Goal: Use online tool/utility: Utilize a website feature to perform a specific function

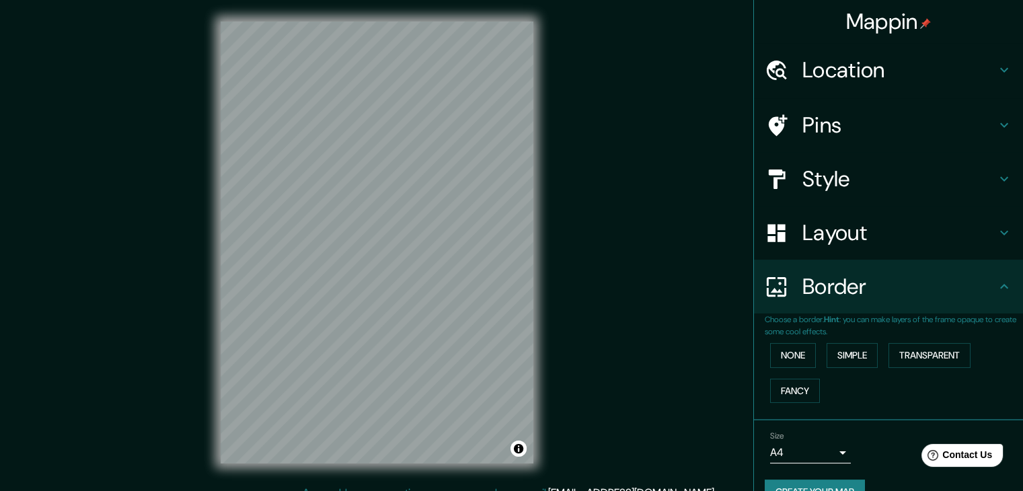
click at [856, 225] on h4 "Layout" at bounding box center [900, 232] width 194 height 27
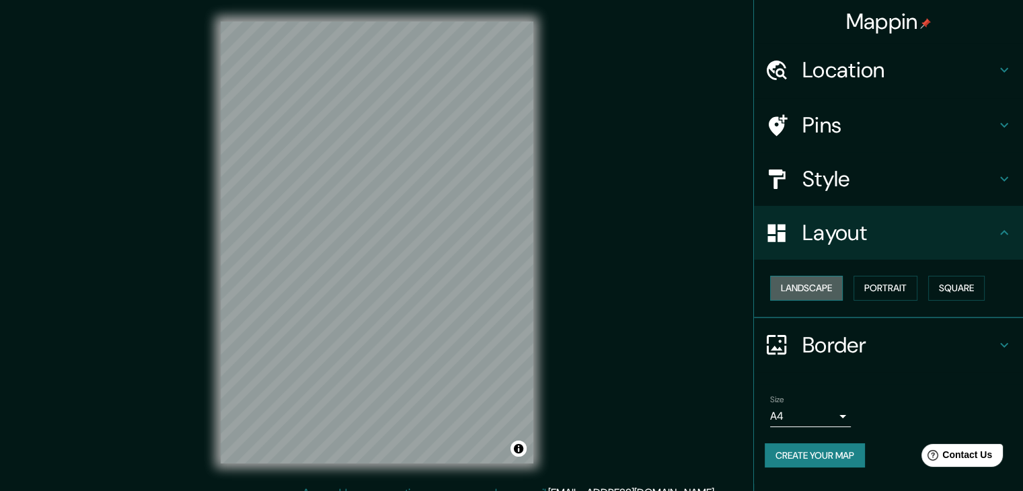
click at [819, 295] on button "Landscape" at bounding box center [806, 288] width 73 height 25
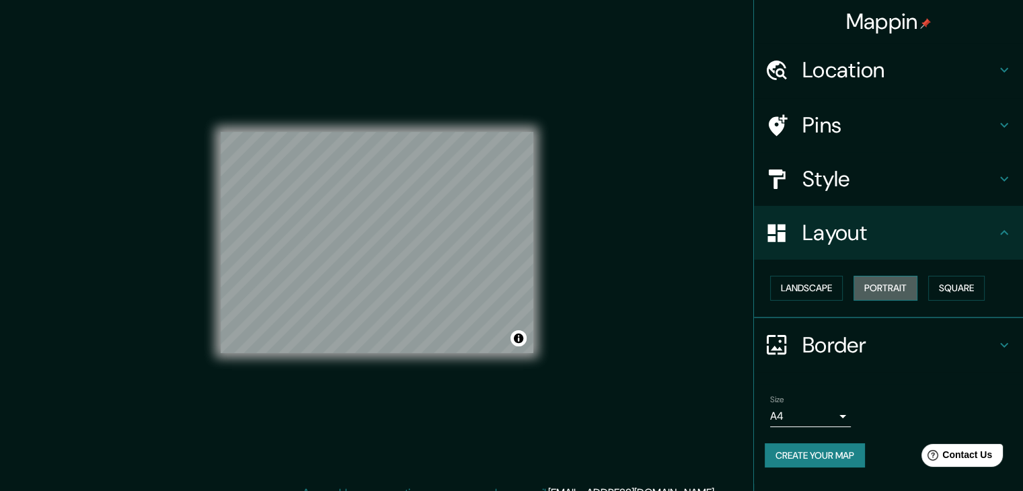
click at [875, 291] on button "Portrait" at bounding box center [886, 288] width 64 height 25
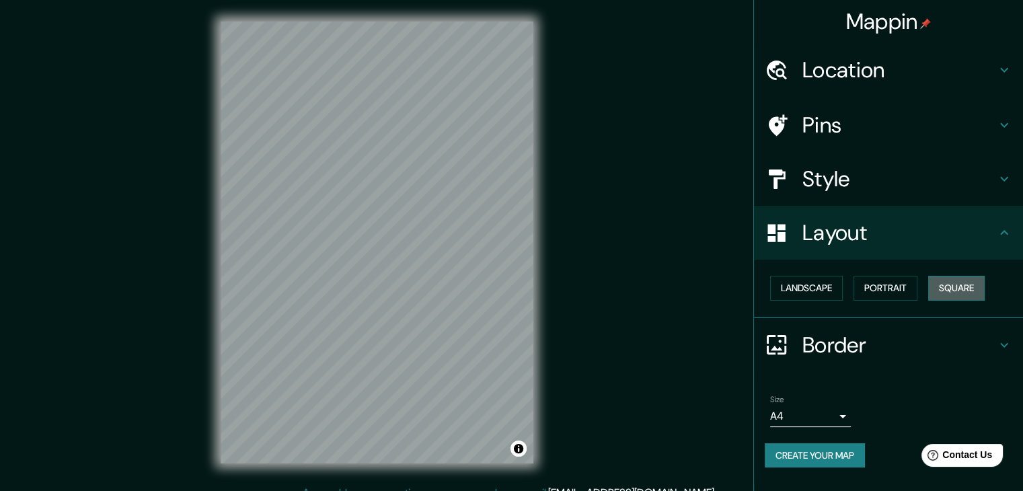
click at [953, 289] on button "Square" at bounding box center [956, 288] width 57 height 25
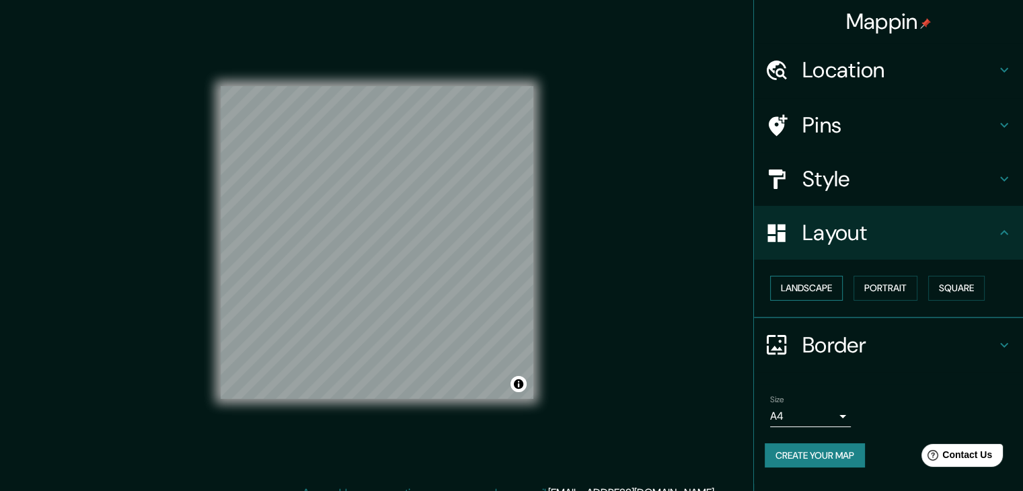
click at [831, 288] on button "Landscape" at bounding box center [806, 288] width 73 height 25
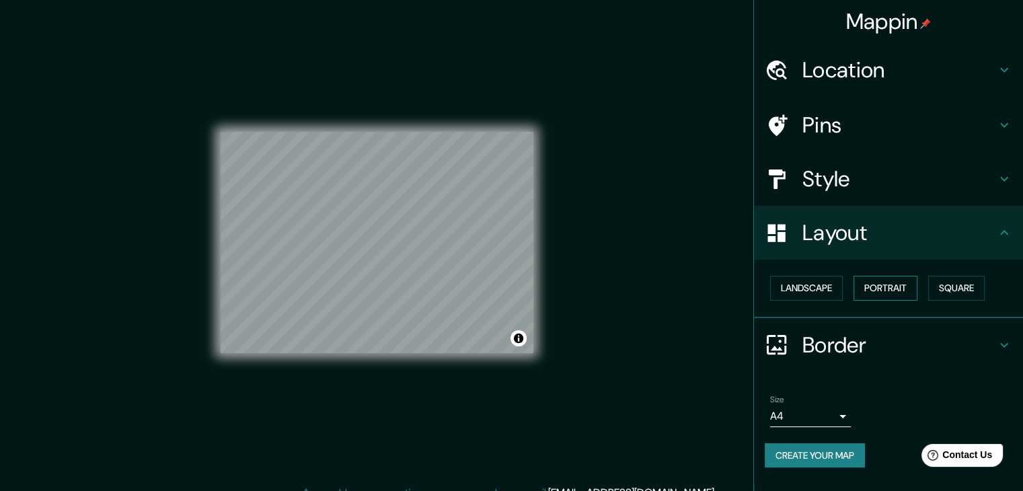
click at [859, 286] on button "Portrait" at bounding box center [886, 288] width 64 height 25
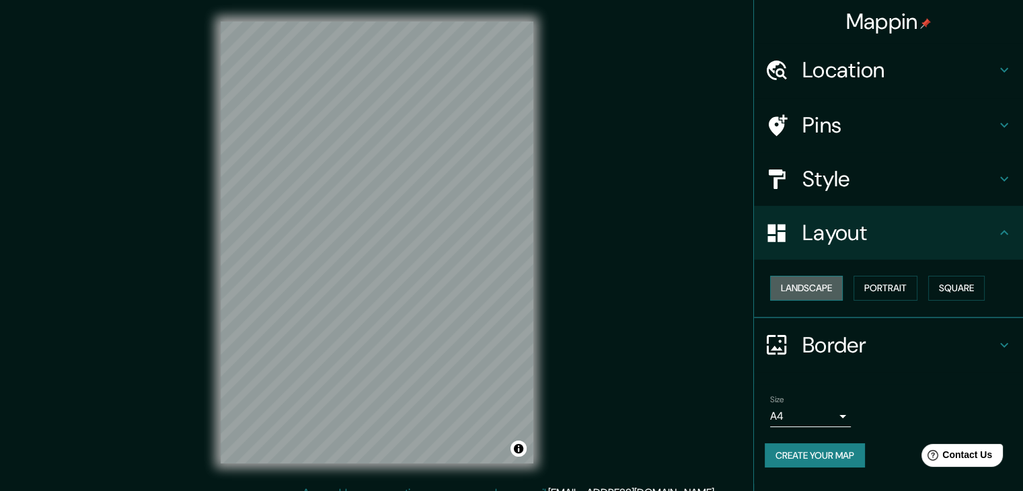
click at [826, 286] on button "Landscape" at bounding box center [806, 288] width 73 height 25
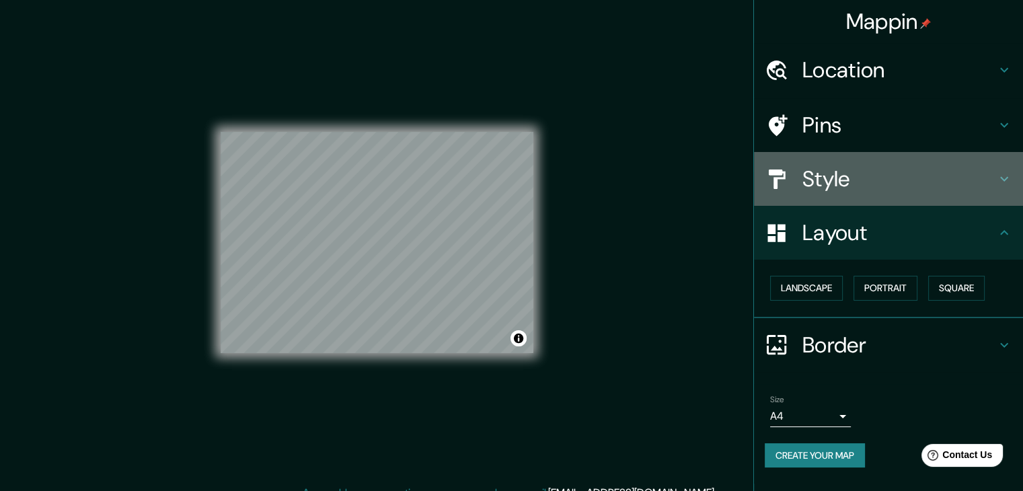
click at [908, 182] on h4 "Style" at bounding box center [900, 179] width 194 height 27
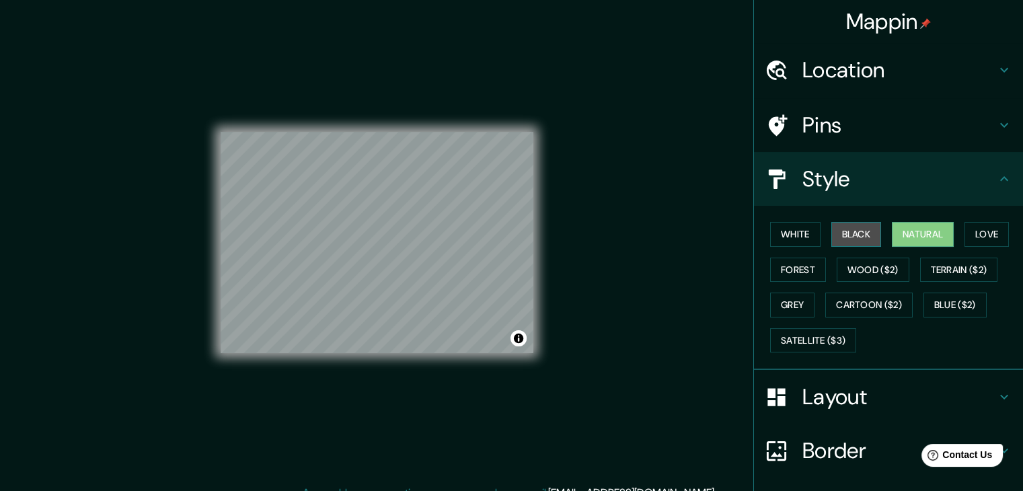
click at [842, 238] on button "Black" at bounding box center [857, 234] width 50 height 25
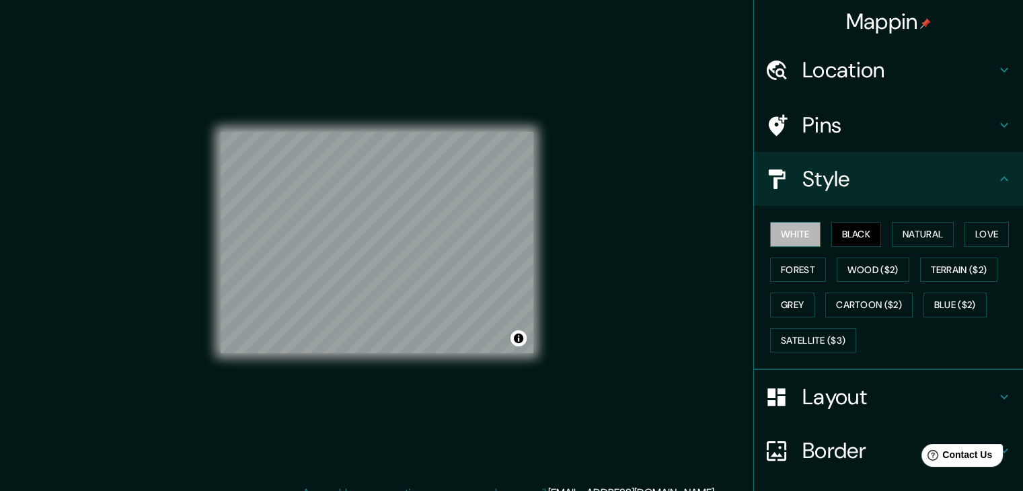
click at [770, 240] on button "White" at bounding box center [795, 234] width 50 height 25
click at [922, 241] on button "Natural" at bounding box center [923, 234] width 62 height 25
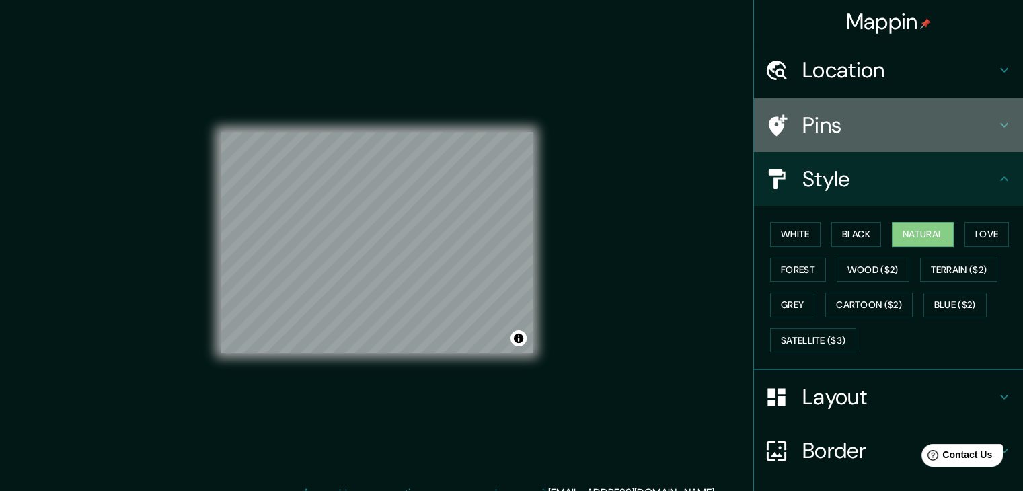
click at [858, 129] on h4 "Pins" at bounding box center [900, 125] width 194 height 27
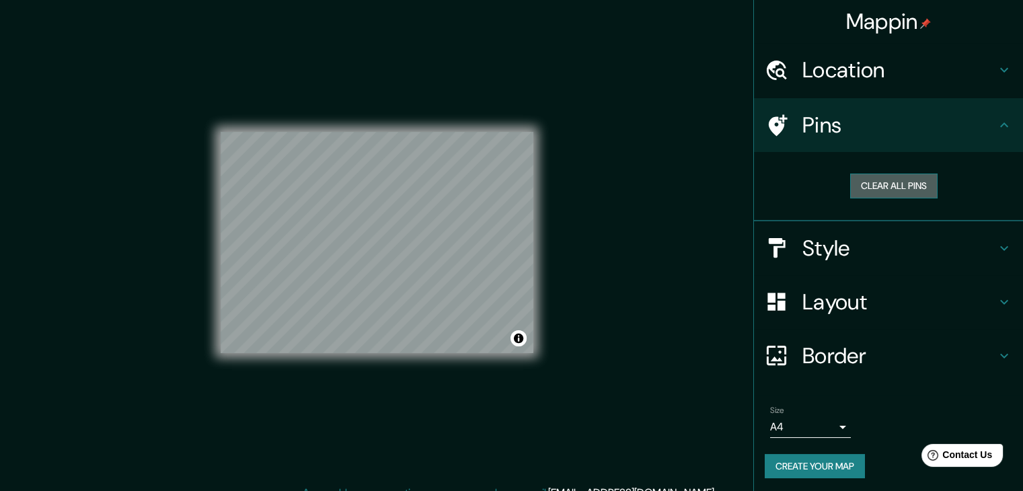
click at [875, 184] on button "Clear all pins" at bounding box center [893, 186] width 87 height 25
click at [917, 71] on h4 "Location" at bounding box center [900, 70] width 194 height 27
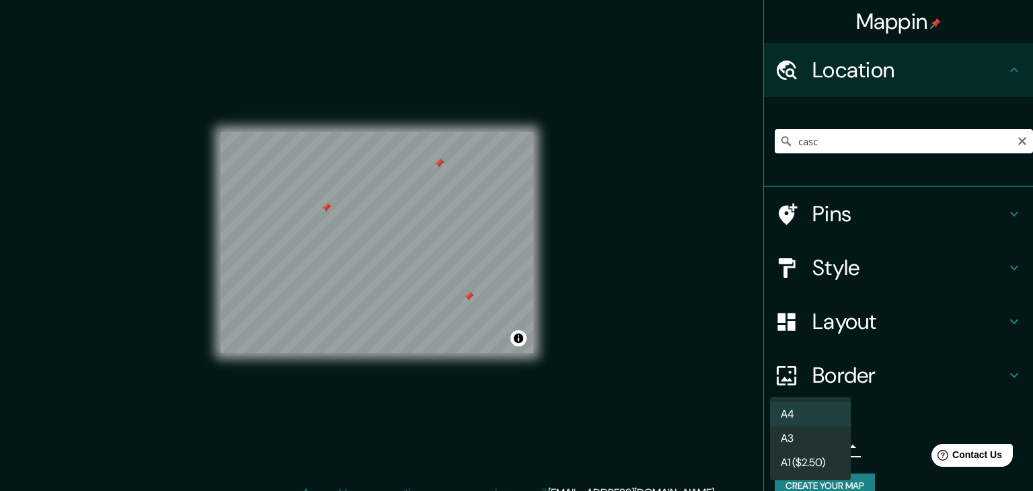
click at [834, 448] on body "Mappin Location [GEOGRAPHIC_DATA] [GEOGRAPHIC_DATA], [GEOGRAPHIC_DATA] [GEOGRAP…" at bounding box center [516, 245] width 1033 height 491
click at [832, 459] on li "A1 ($2.50)" at bounding box center [810, 463] width 81 height 24
click at [832, 439] on body "Mappin Location [GEOGRAPHIC_DATA] [GEOGRAPHIC_DATA], [GEOGRAPHIC_DATA] [GEOGRAP…" at bounding box center [516, 245] width 1033 height 491
click at [824, 418] on li "A4" at bounding box center [810, 414] width 81 height 24
click at [826, 452] on body "Mappin Location [GEOGRAPHIC_DATA] [GEOGRAPHIC_DATA], [GEOGRAPHIC_DATA] [GEOGRAP…" at bounding box center [516, 245] width 1033 height 491
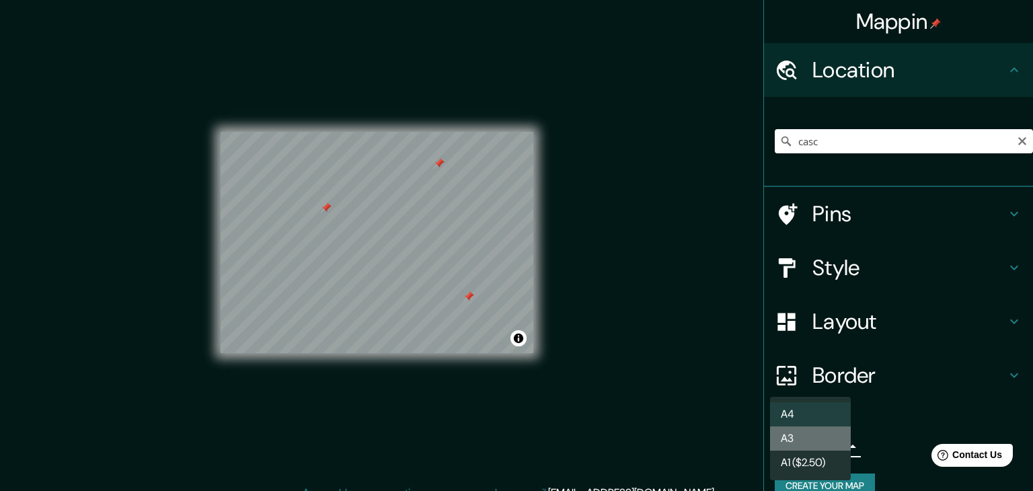
click at [817, 442] on li "A3" at bounding box center [810, 439] width 81 height 24
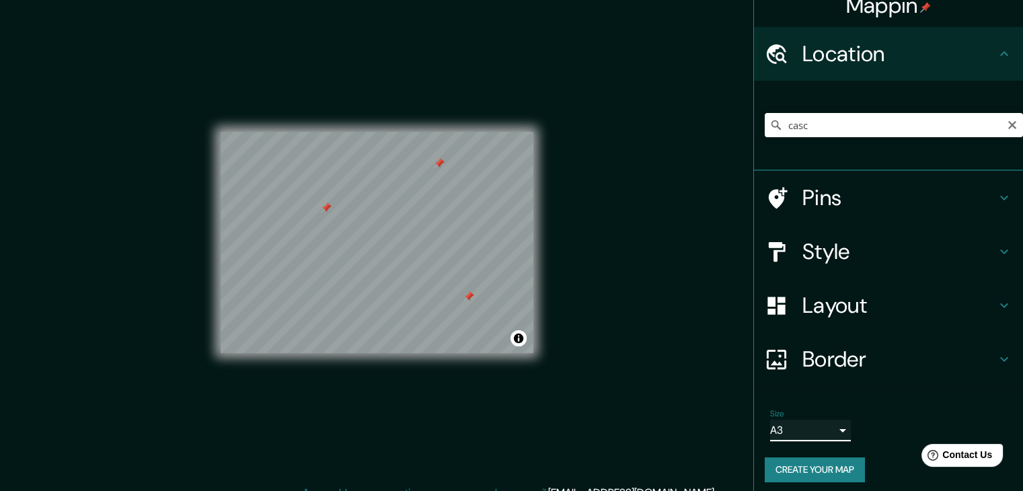
scroll to position [23, 0]
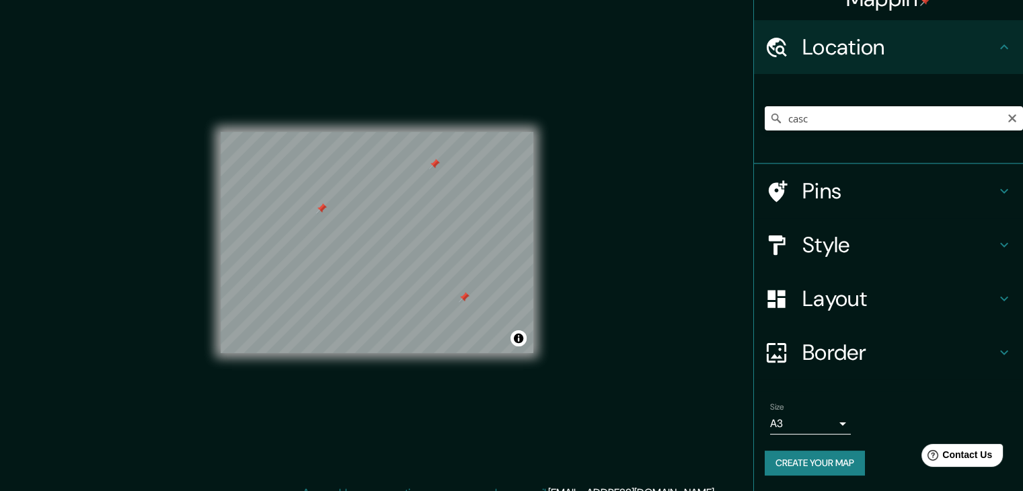
click at [616, 246] on div "Mappin Location [GEOGRAPHIC_DATA] [GEOGRAPHIC_DATA], [GEOGRAPHIC_DATA] [GEOGRAP…" at bounding box center [511, 253] width 1023 height 507
click at [620, 229] on div "Mappin Location [GEOGRAPHIC_DATA] [GEOGRAPHIC_DATA], [GEOGRAPHIC_DATA] [GEOGRAP…" at bounding box center [511, 253] width 1023 height 507
click at [1007, 122] on icon "Clear" at bounding box center [1012, 118] width 11 height 11
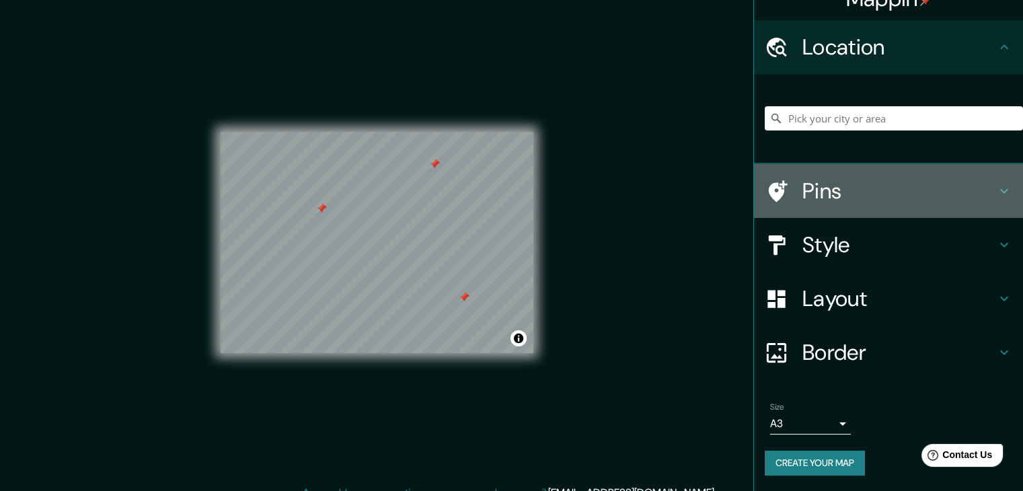
click at [826, 194] on h4 "Pins" at bounding box center [900, 191] width 194 height 27
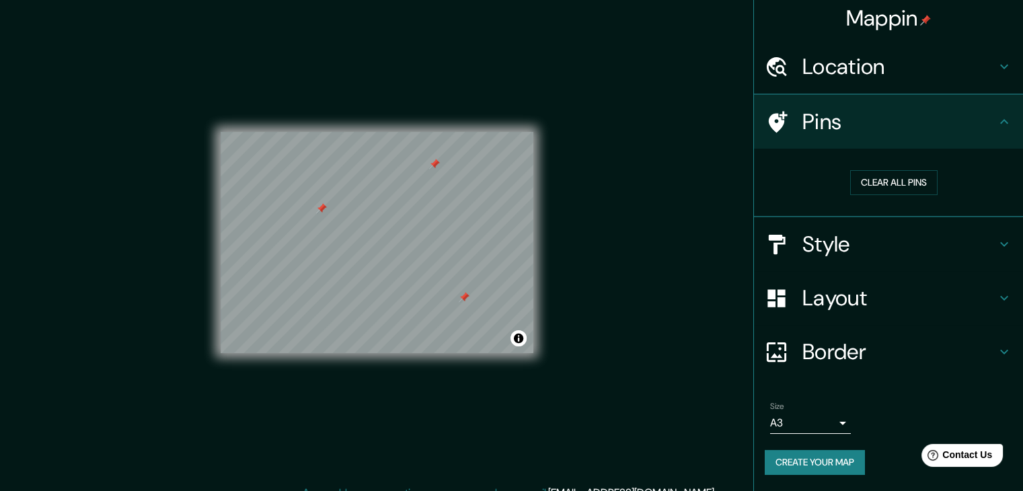
scroll to position [3, 0]
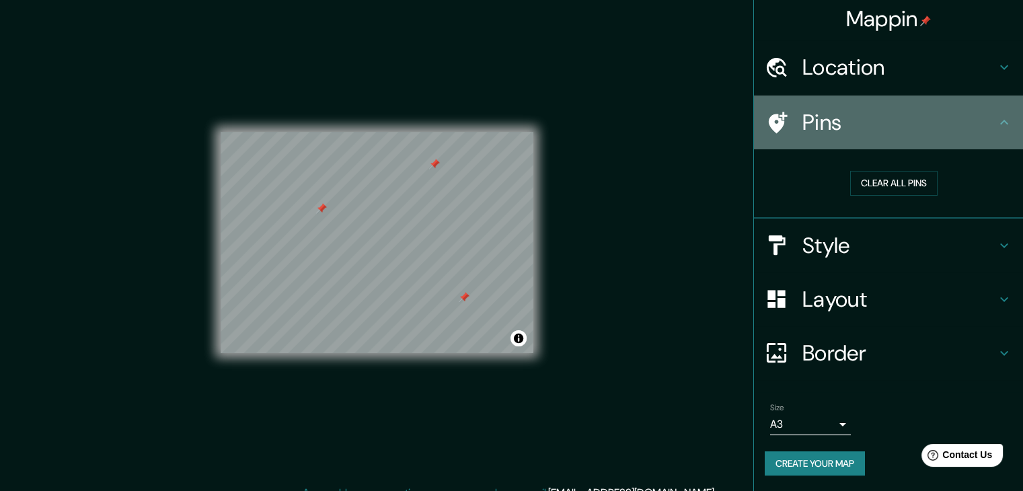
click at [766, 121] on icon at bounding box center [777, 123] width 24 height 24
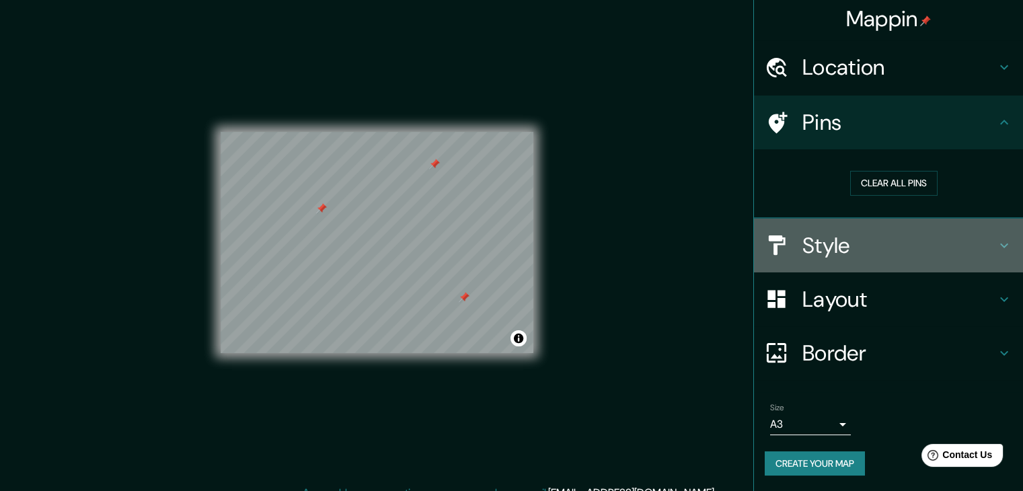
click at [996, 243] on icon at bounding box center [1004, 246] width 16 height 16
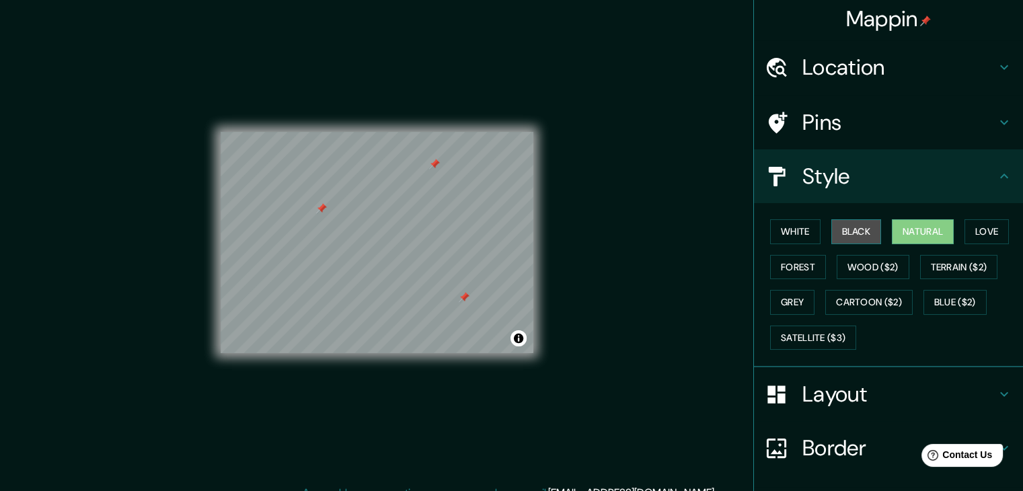
click at [847, 229] on button "Black" at bounding box center [857, 231] width 50 height 25
click at [893, 233] on button "Natural" at bounding box center [923, 231] width 62 height 25
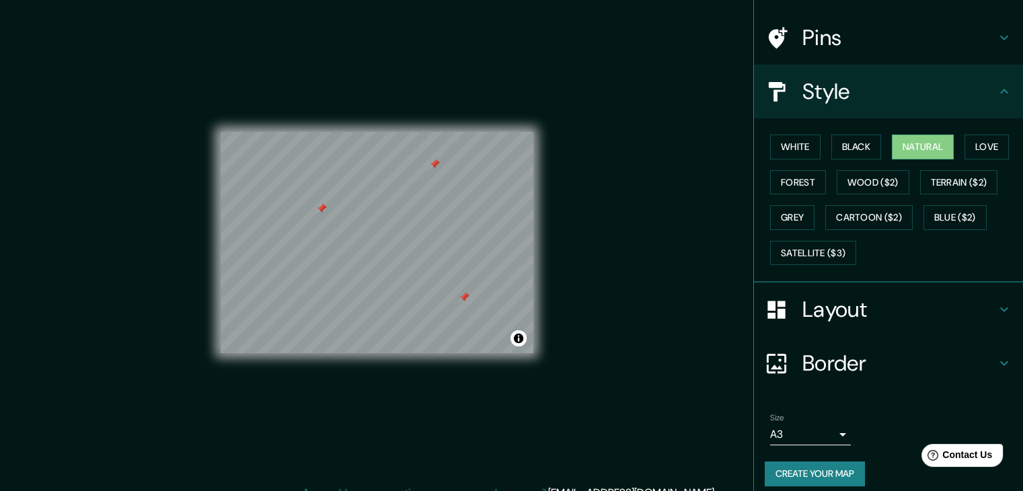
scroll to position [97, 0]
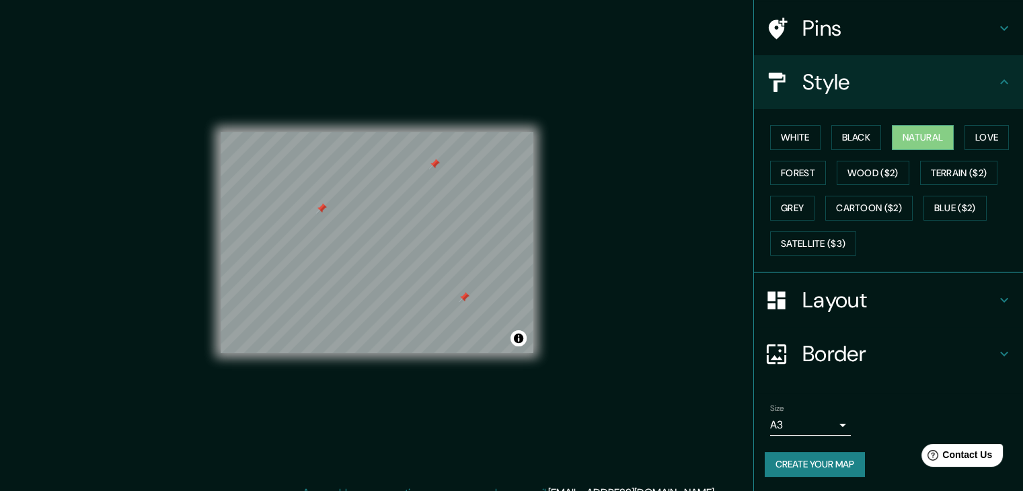
click at [830, 461] on button "Create your map" at bounding box center [815, 464] width 100 height 25
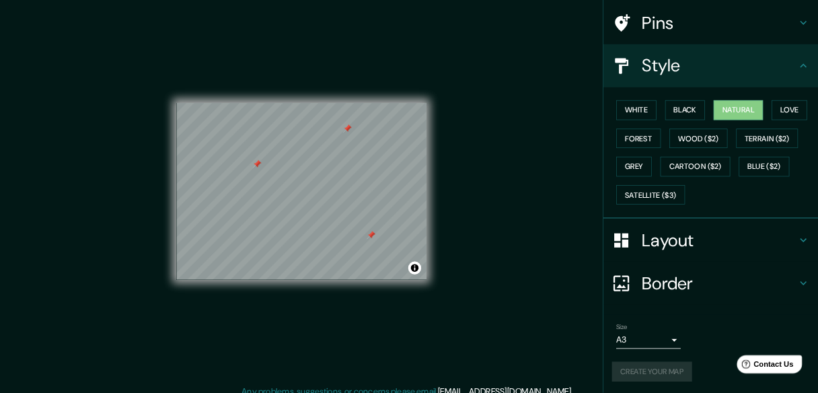
scroll to position [0, 0]
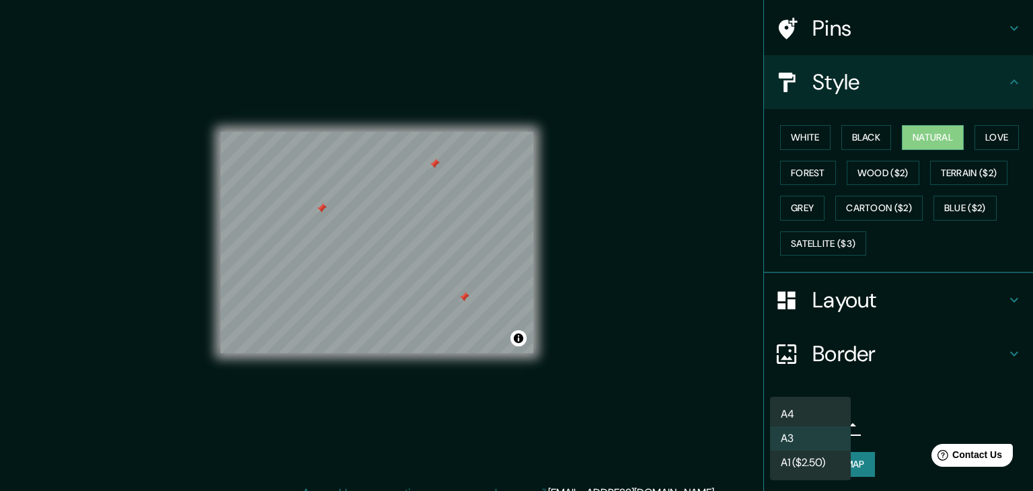
click at [837, 424] on body "Mappin Location [GEOGRAPHIC_DATA] [GEOGRAPHIC_DATA], [GEOGRAPHIC_DATA] [GEOGRAP…" at bounding box center [516, 245] width 1033 height 491
click at [837, 418] on li "A4" at bounding box center [810, 414] width 81 height 24
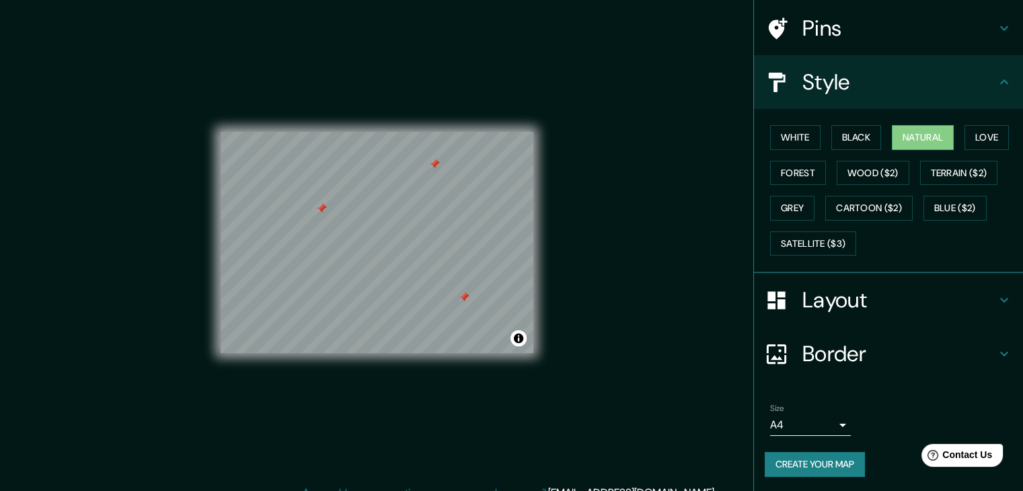
click at [653, 346] on div "Mappin Location [GEOGRAPHIC_DATA] [GEOGRAPHIC_DATA], [GEOGRAPHIC_DATA] [GEOGRAP…" at bounding box center [511, 253] width 1023 height 507
click at [803, 460] on button "Create your map" at bounding box center [815, 464] width 100 height 25
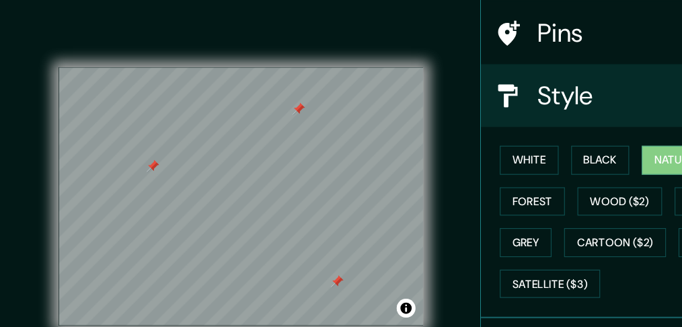
scroll to position [97, 0]
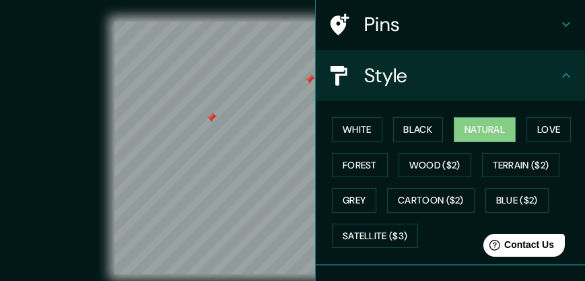
click at [48, 143] on div "© Mapbox © OpenStreetMap Improve this map" at bounding box center [292, 148] width 526 height 252
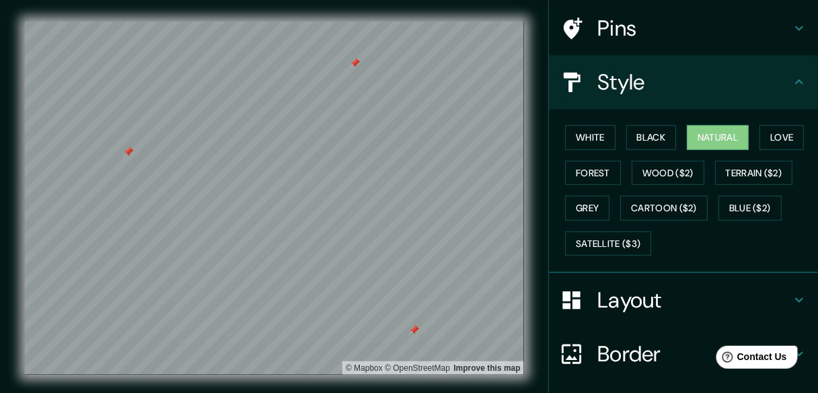
drag, startPoint x: 344, startPoint y: 59, endPoint x: 356, endPoint y: 60, distance: 11.5
click at [356, 60] on div at bounding box center [355, 63] width 11 height 11
drag, startPoint x: 355, startPoint y: 63, endPoint x: 348, endPoint y: 65, distance: 7.7
click at [348, 65] on div at bounding box center [347, 65] width 11 height 11
click at [344, 66] on div at bounding box center [341, 64] width 11 height 11
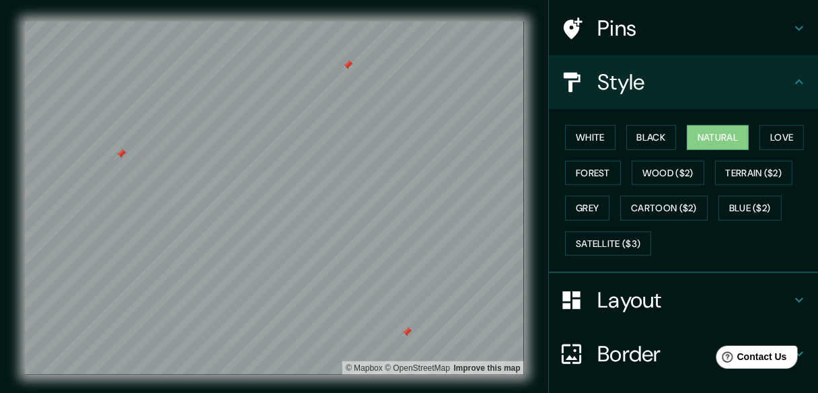
click at [345, 67] on div at bounding box center [347, 65] width 11 height 11
